Goal: Browse casually: Explore the website without a specific task or goal

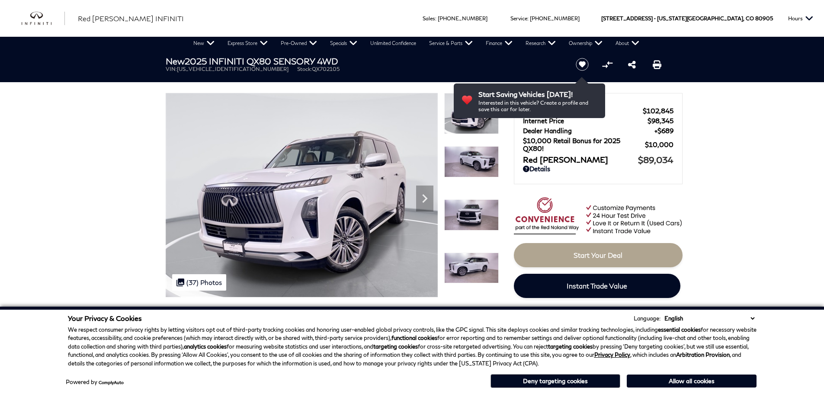
click at [423, 196] on icon "Next" at bounding box center [424, 198] width 5 height 9
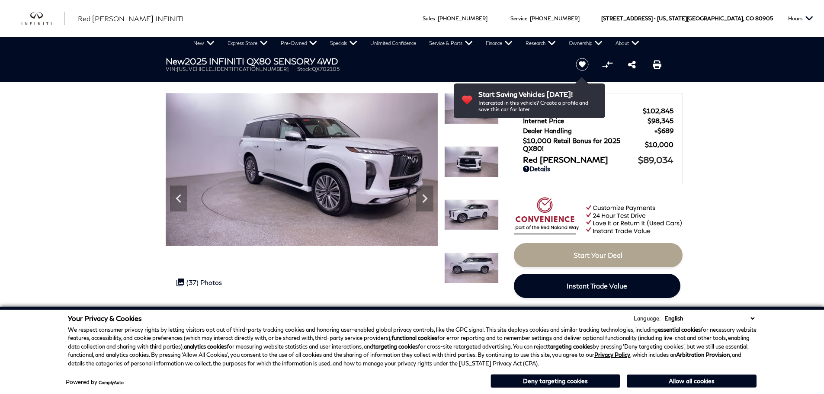
click at [423, 196] on icon "Next" at bounding box center [424, 198] width 5 height 9
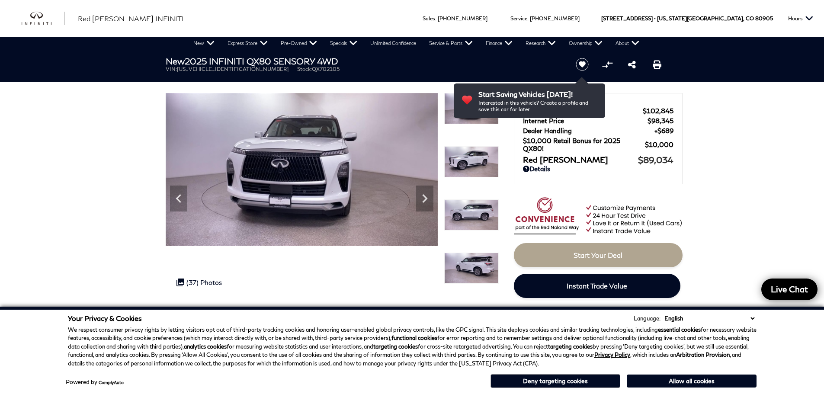
click at [423, 196] on icon "Next" at bounding box center [424, 198] width 5 height 9
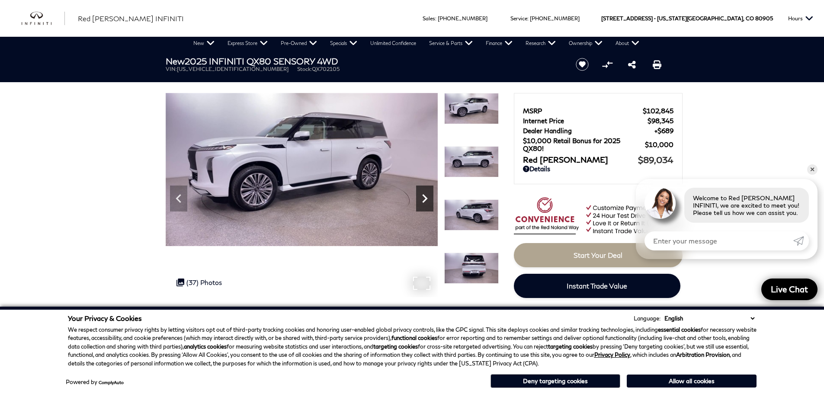
click at [421, 197] on icon "Next" at bounding box center [424, 198] width 17 height 17
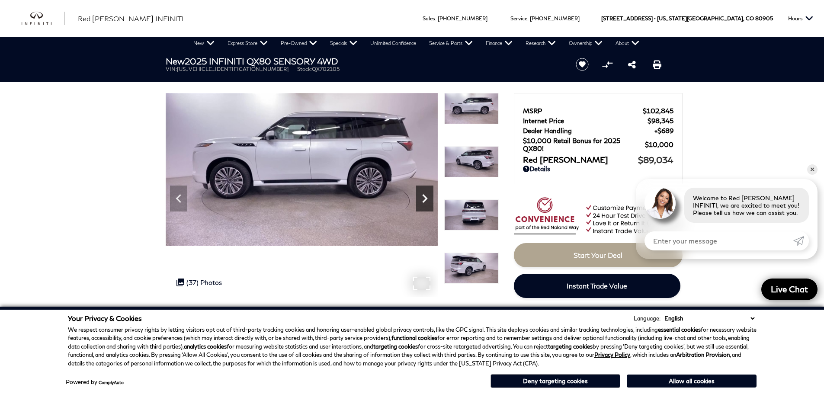
click at [421, 197] on icon "Next" at bounding box center [424, 198] width 17 height 17
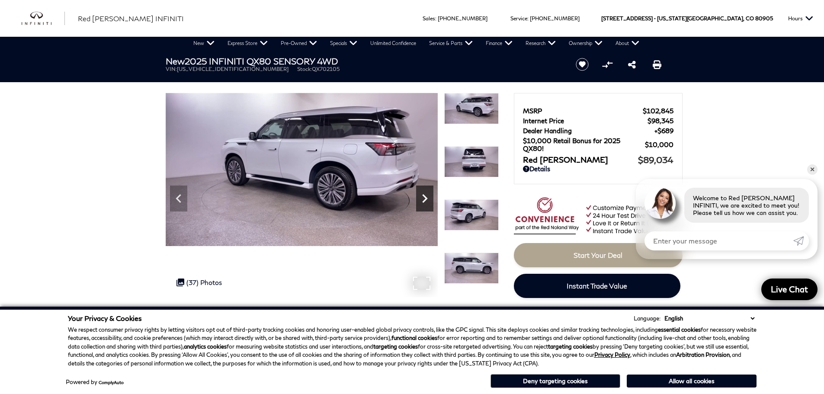
click at [421, 197] on icon "Next" at bounding box center [424, 198] width 17 height 17
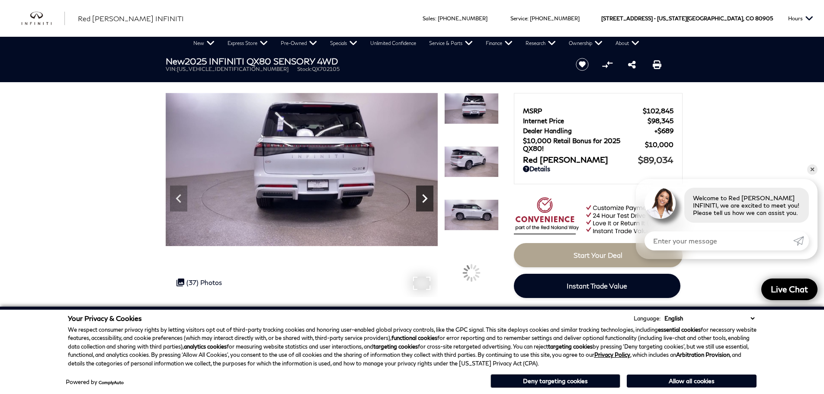
click at [421, 197] on icon "Next" at bounding box center [424, 198] width 17 height 17
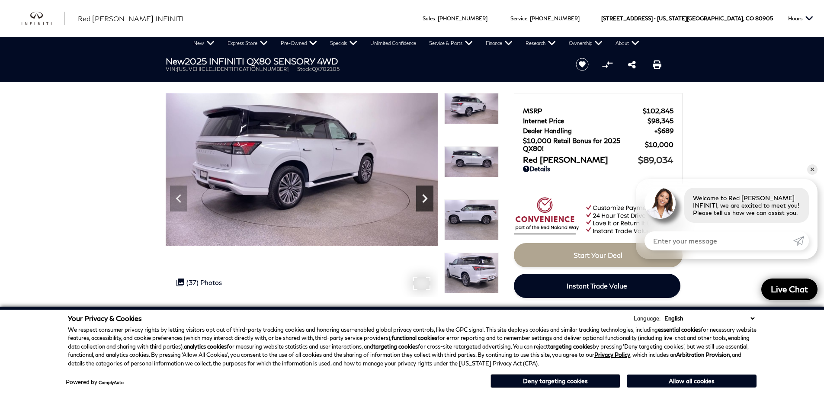
click at [421, 197] on icon "Next" at bounding box center [424, 198] width 17 height 17
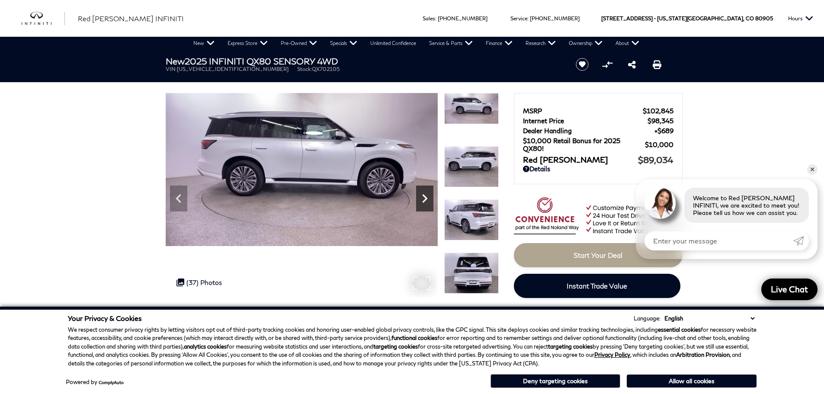
click at [421, 197] on icon "Next" at bounding box center [424, 198] width 17 height 17
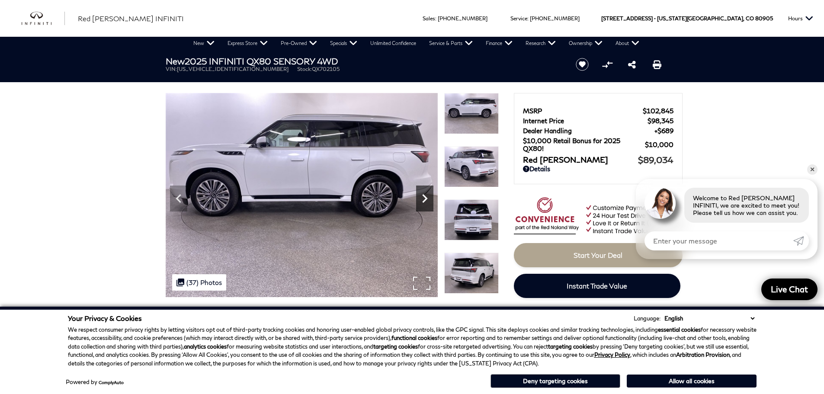
click at [421, 197] on icon "Next" at bounding box center [424, 198] width 17 height 17
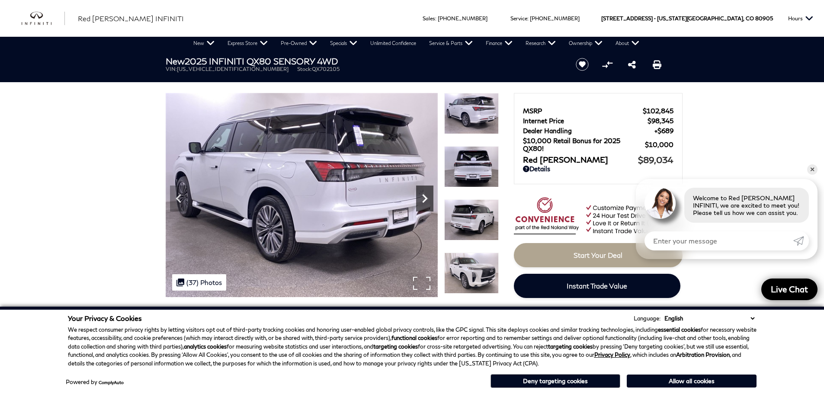
click at [421, 197] on icon "Next" at bounding box center [424, 198] width 17 height 17
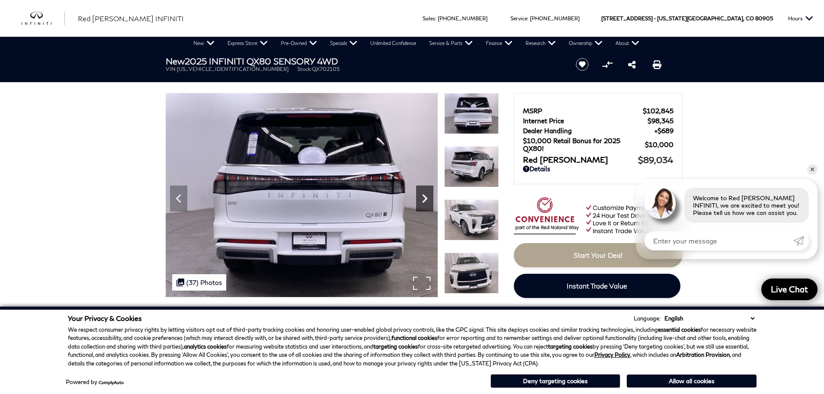
click at [421, 197] on icon "Next" at bounding box center [424, 198] width 17 height 17
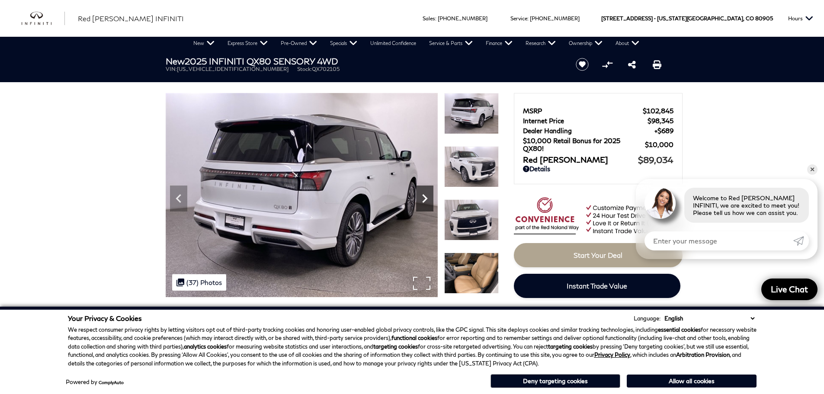
click at [421, 195] on icon "Next" at bounding box center [424, 198] width 17 height 17
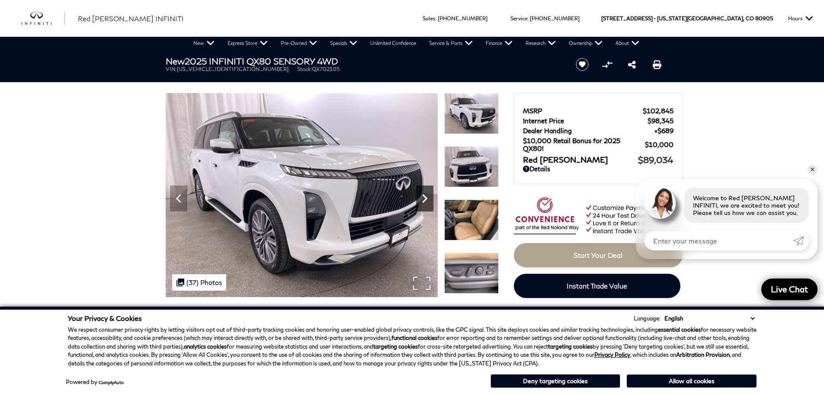
click at [420, 195] on icon "Next" at bounding box center [424, 198] width 17 height 17
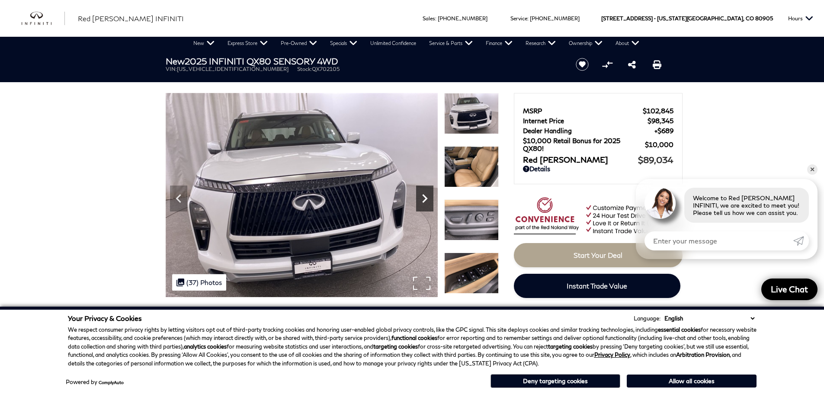
click at [421, 199] on icon "Next" at bounding box center [424, 198] width 17 height 17
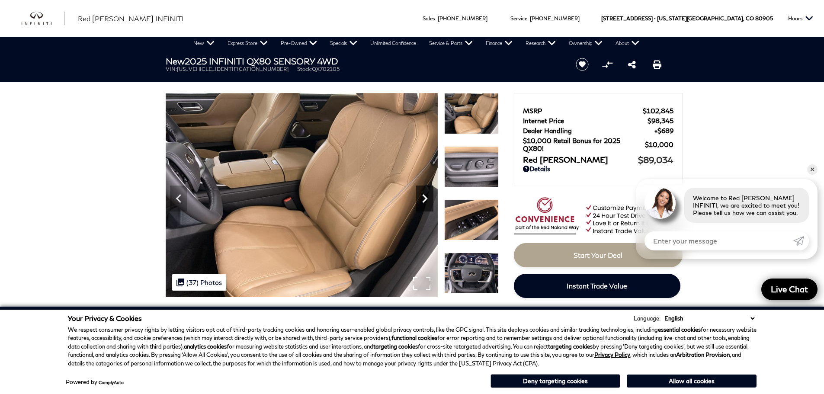
click at [422, 198] on icon "Next" at bounding box center [424, 198] width 17 height 17
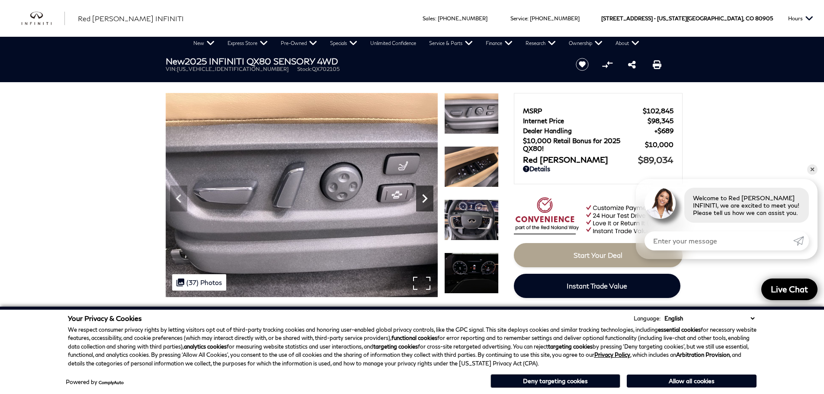
click at [422, 198] on icon "Next" at bounding box center [424, 198] width 17 height 17
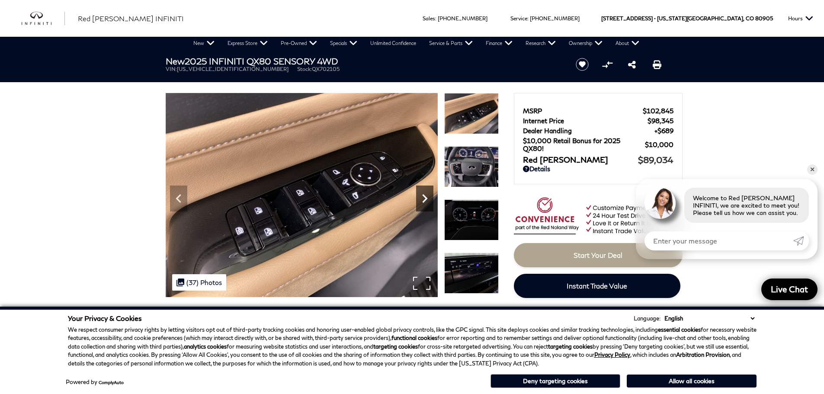
click at [422, 198] on icon "Next" at bounding box center [424, 198] width 17 height 17
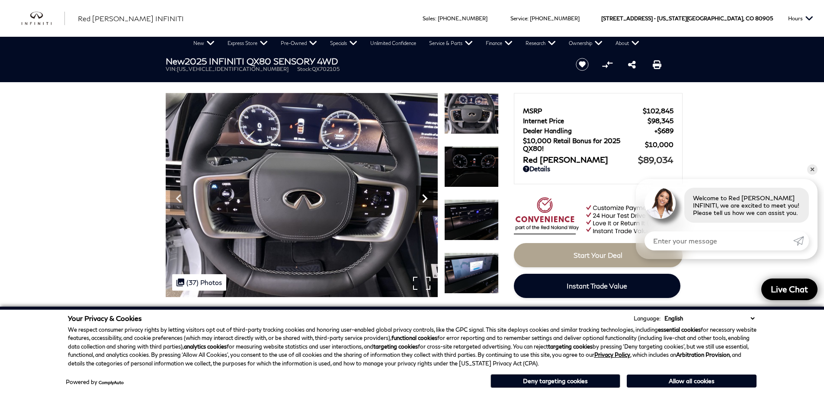
click at [422, 198] on icon "Next" at bounding box center [424, 198] width 17 height 17
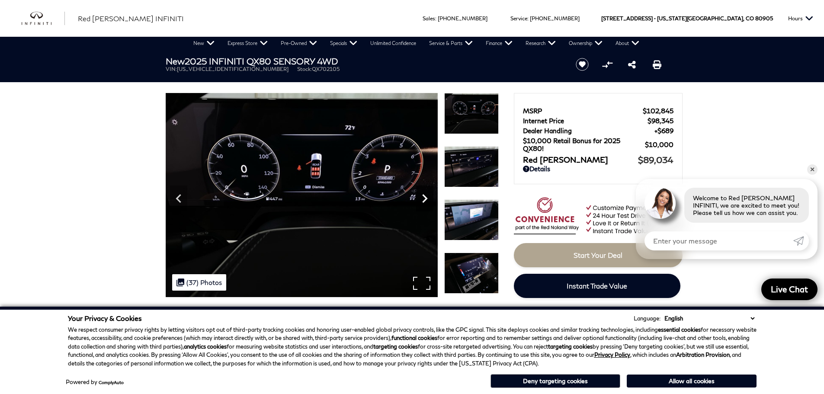
click at [422, 198] on icon "Next" at bounding box center [424, 198] width 17 height 17
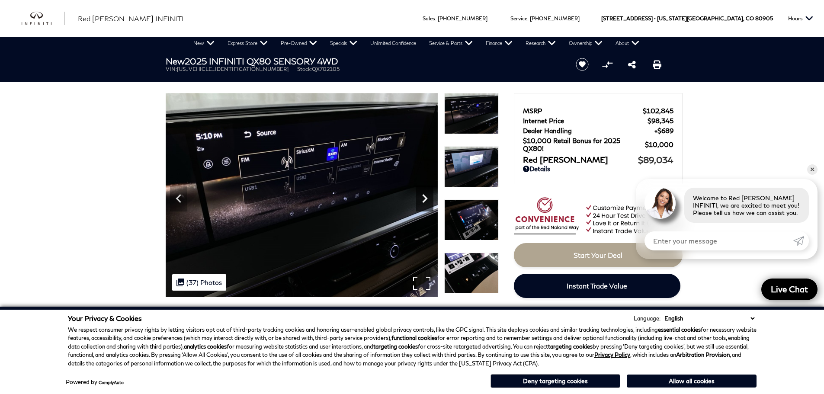
click at [422, 198] on icon "Next" at bounding box center [424, 198] width 17 height 17
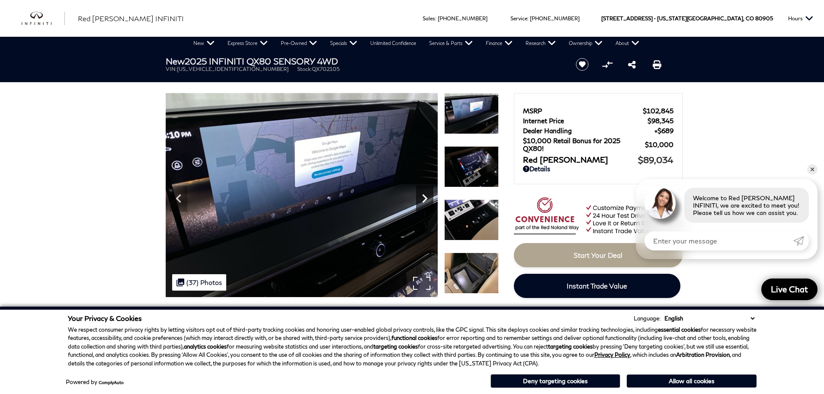
click at [422, 198] on icon "Next" at bounding box center [424, 198] width 17 height 17
